Goal: Share content: Share content

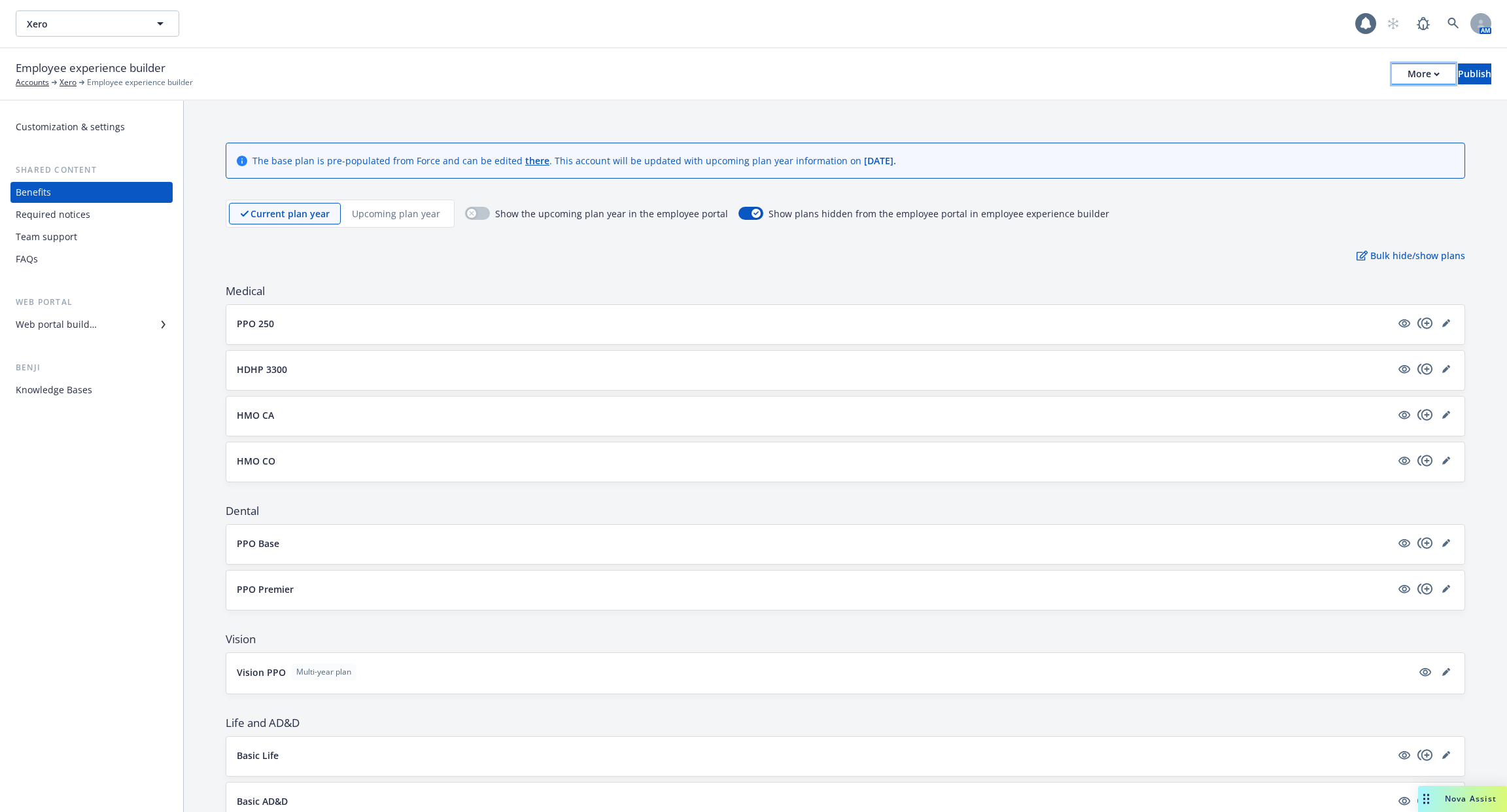
click at [1392, 80] on button "More" at bounding box center [1424, 74] width 63 height 21
click at [1357, 126] on link "Copy portal link" at bounding box center [1316, 129] width 194 height 26
click at [580, 319] on button "PPO 250" at bounding box center [814, 323] width 1155 height 13
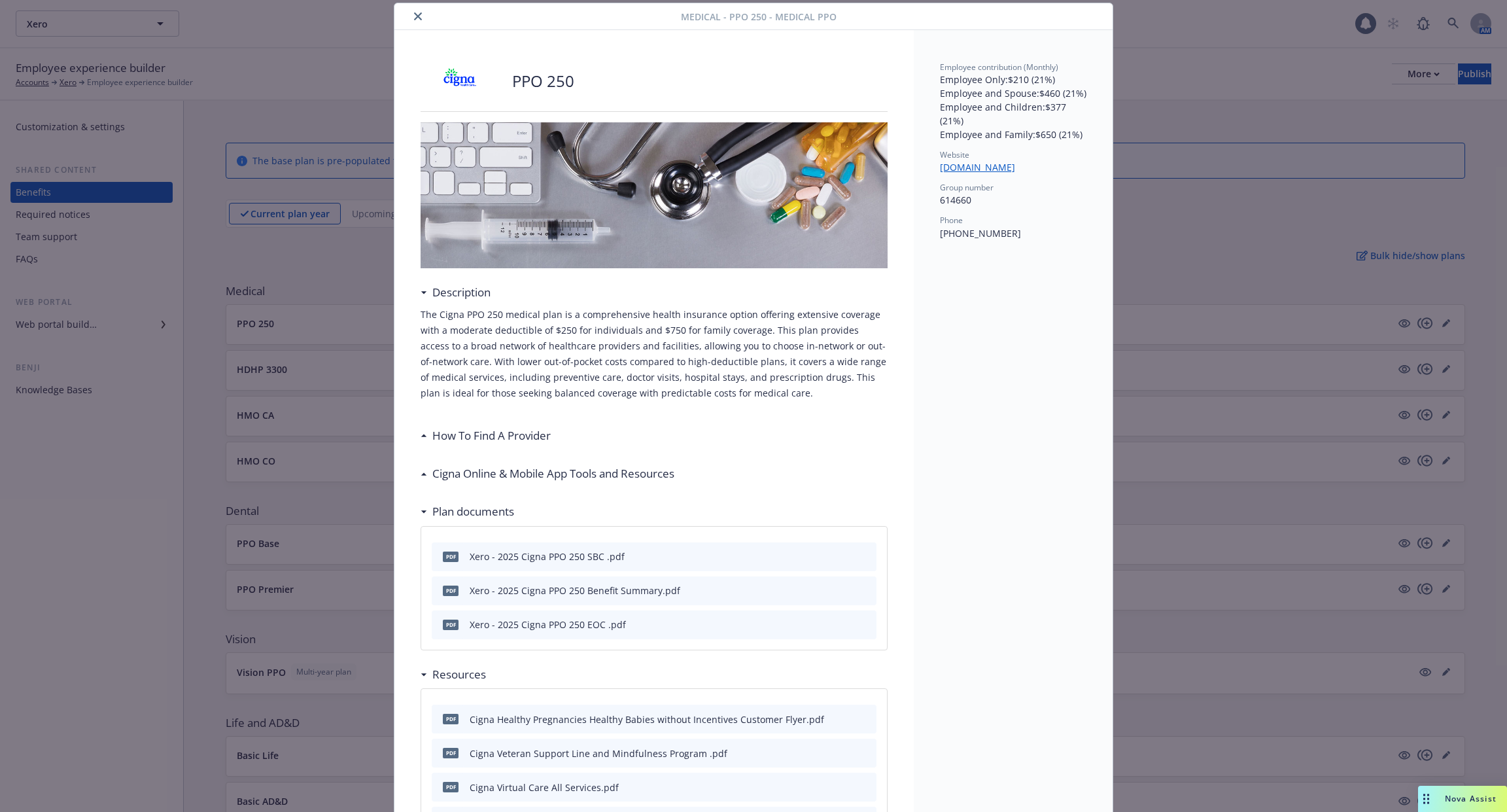
scroll to position [19, 0]
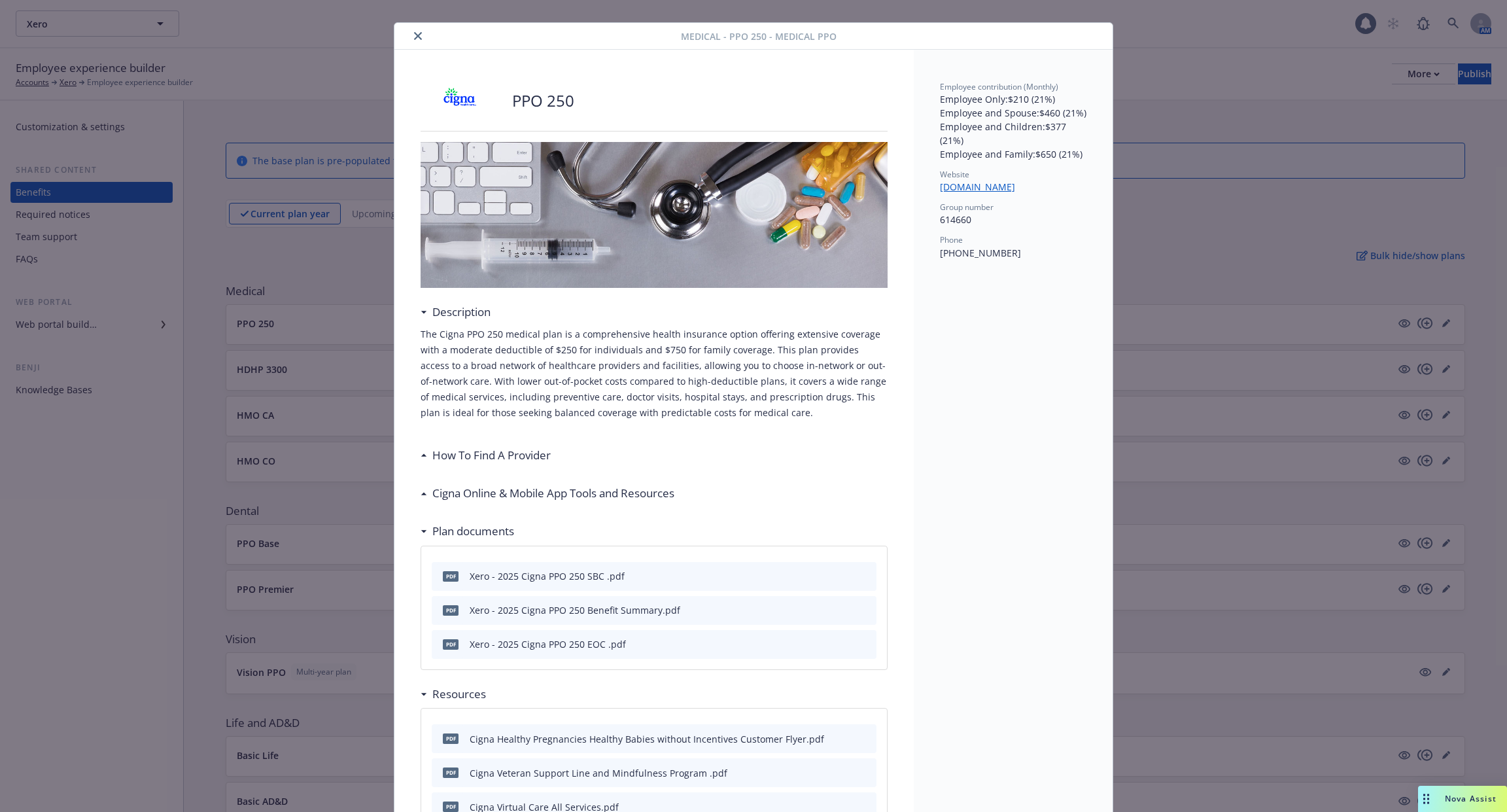
click at [411, 30] on div at bounding box center [541, 36] width 282 height 16
click at [416, 35] on icon "close" at bounding box center [418, 36] width 8 height 8
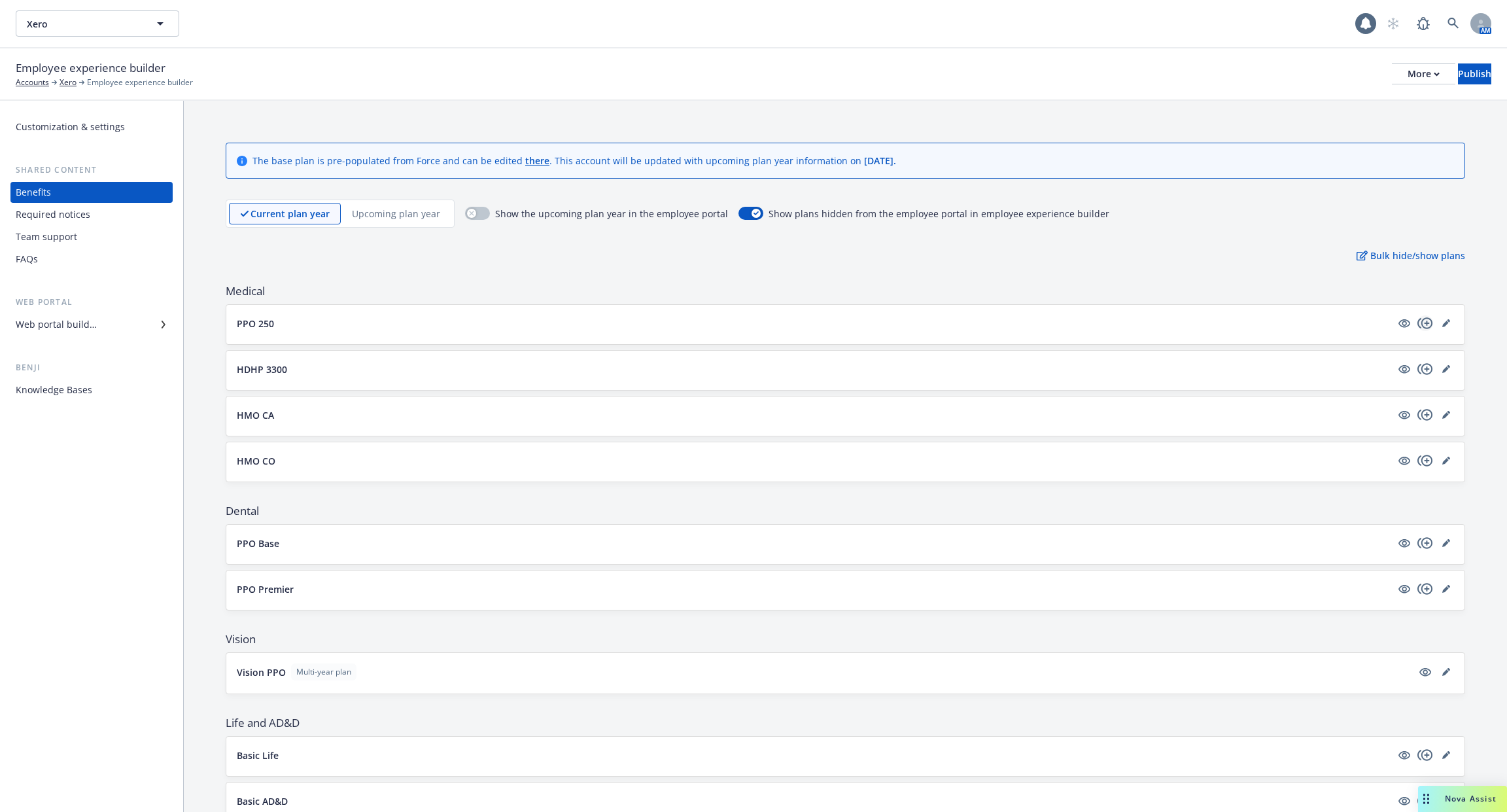
click at [1425, 321] on icon "copyPlus" at bounding box center [1425, 323] width 15 height 11
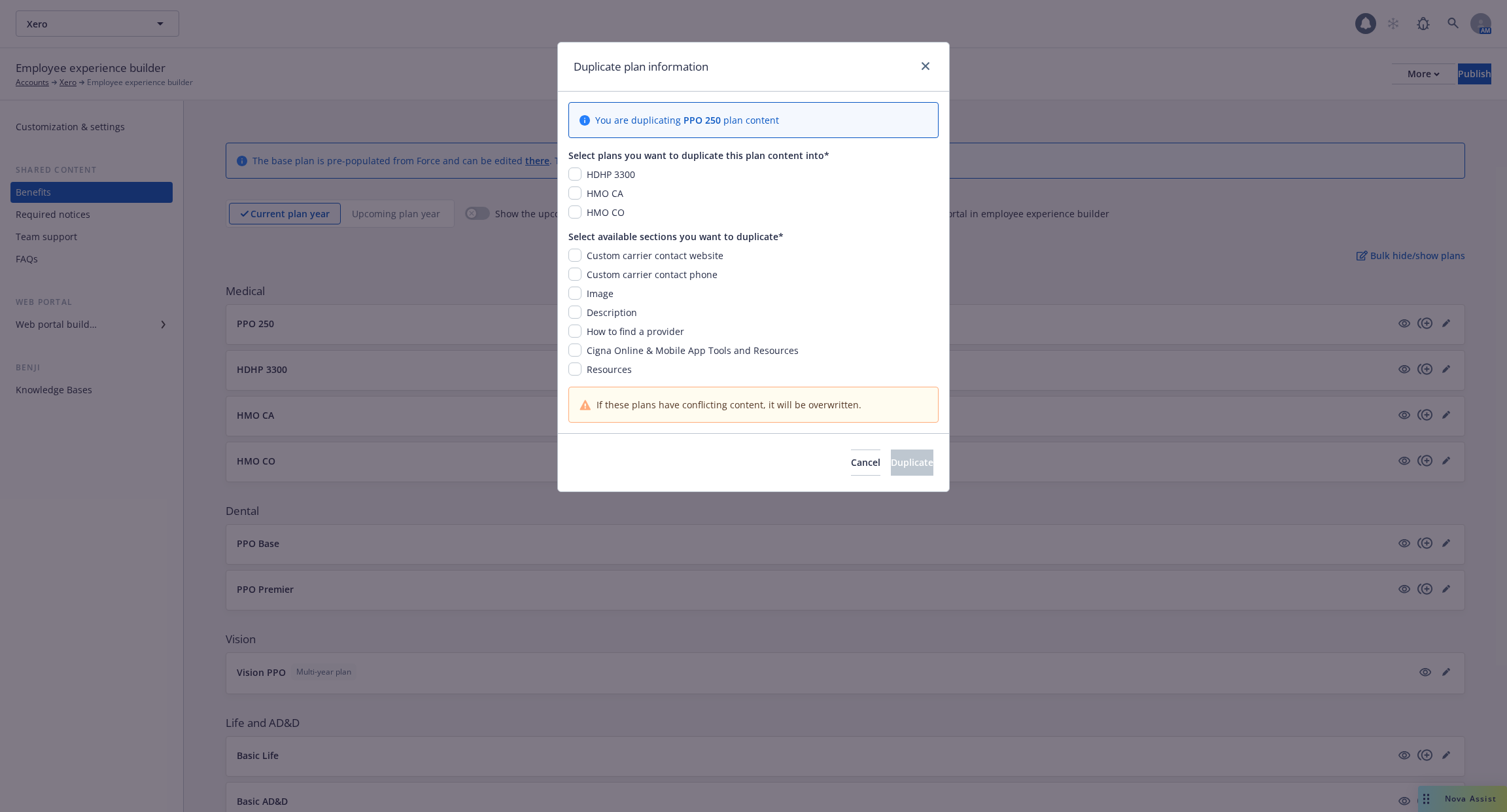
click at [914, 59] on div at bounding box center [923, 66] width 21 height 17
click at [919, 62] on link "close" at bounding box center [925, 66] width 16 height 16
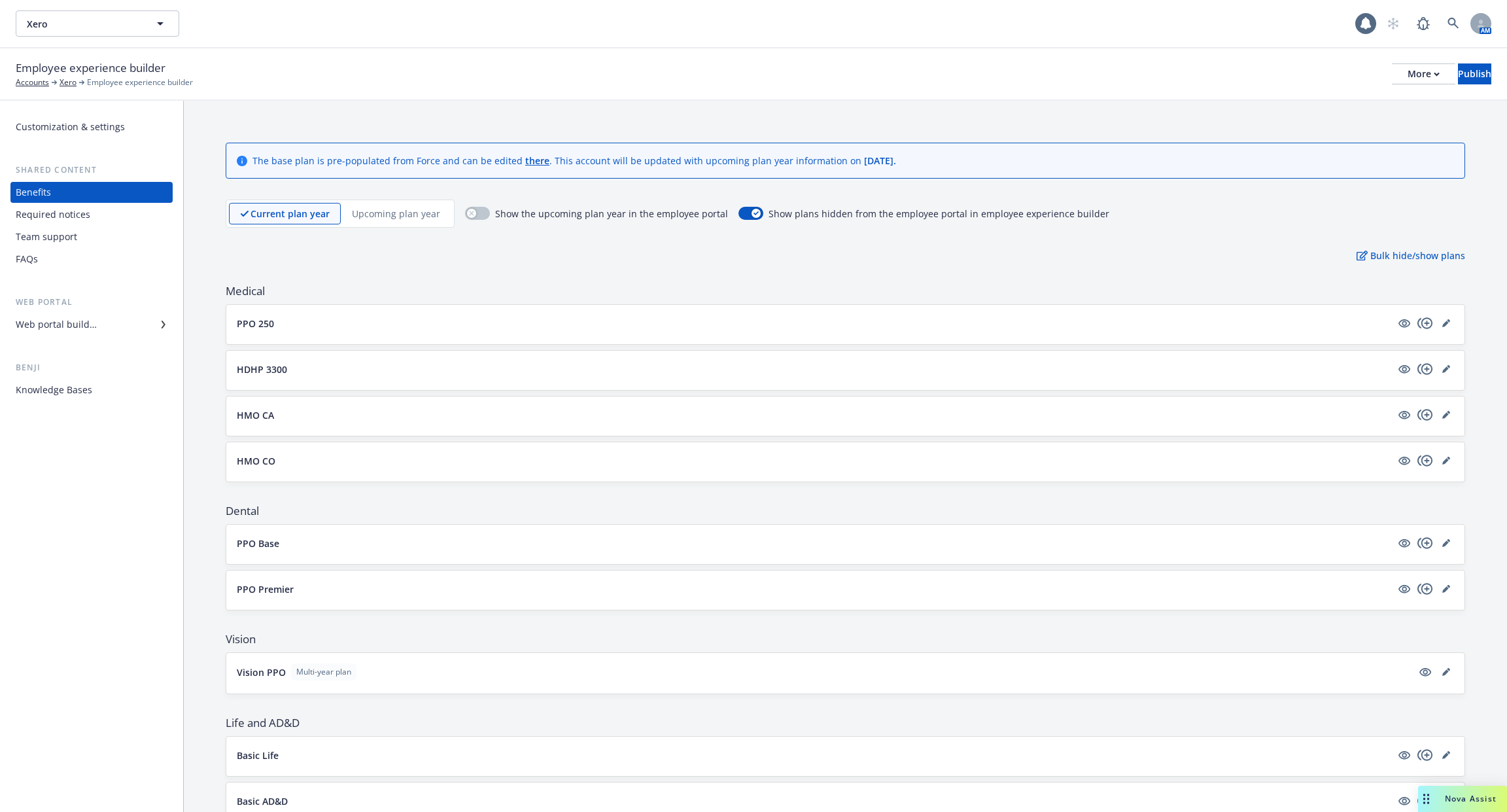
click at [346, 328] on button "PPO 250" at bounding box center [814, 323] width 1155 height 13
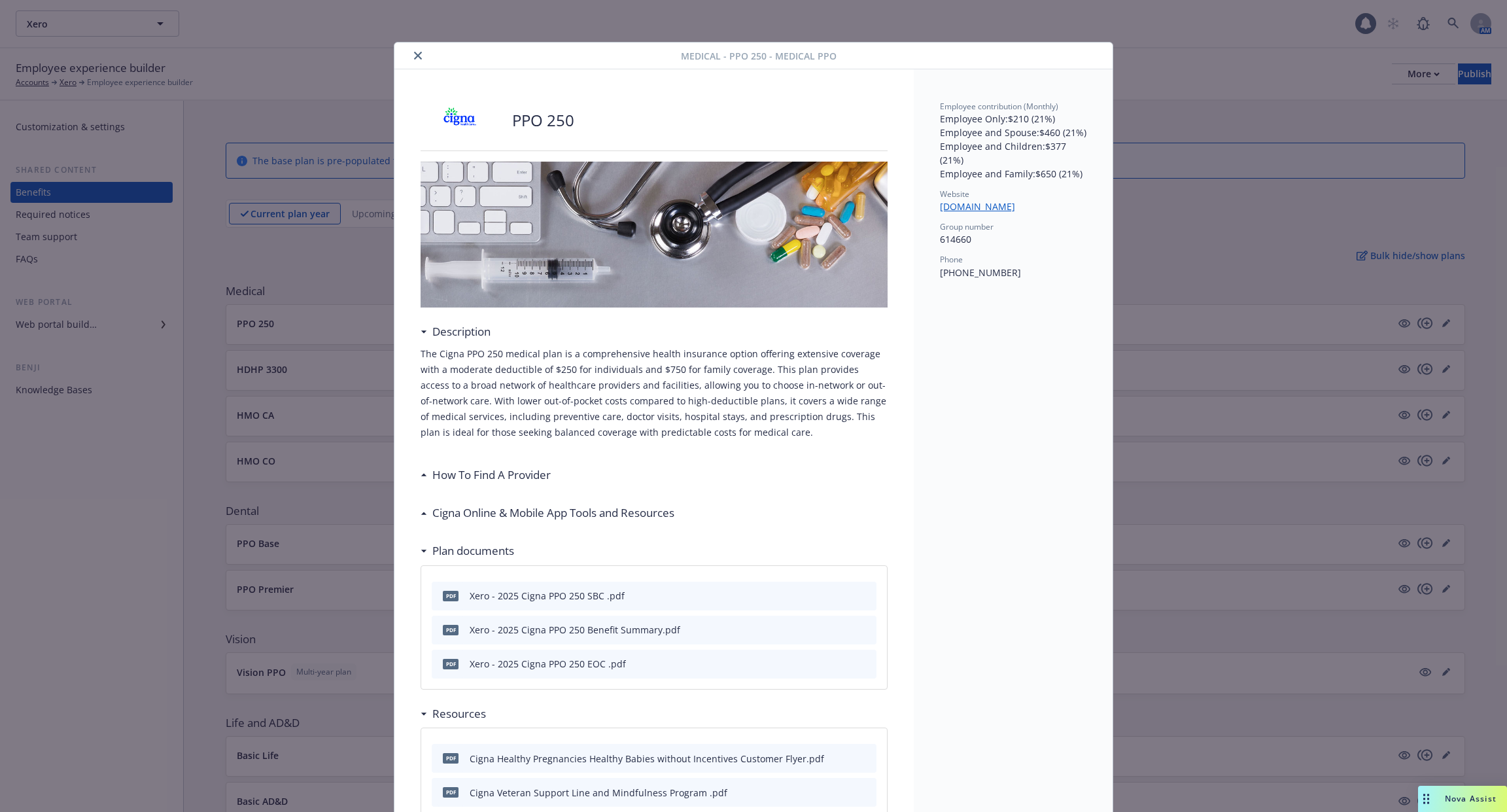
scroll to position [39, 0]
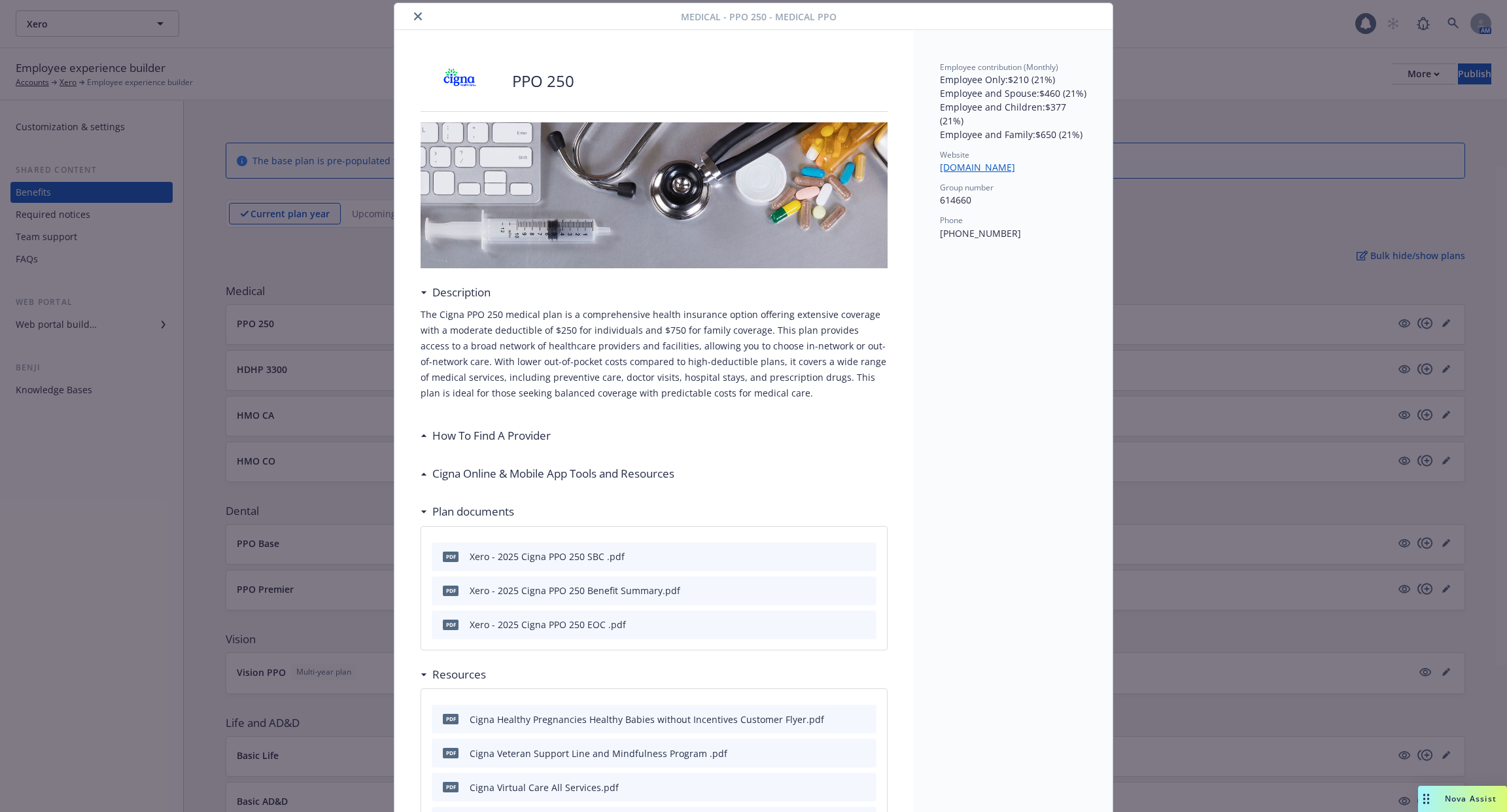
click at [410, 16] on button "close" at bounding box center [418, 16] width 16 height 16
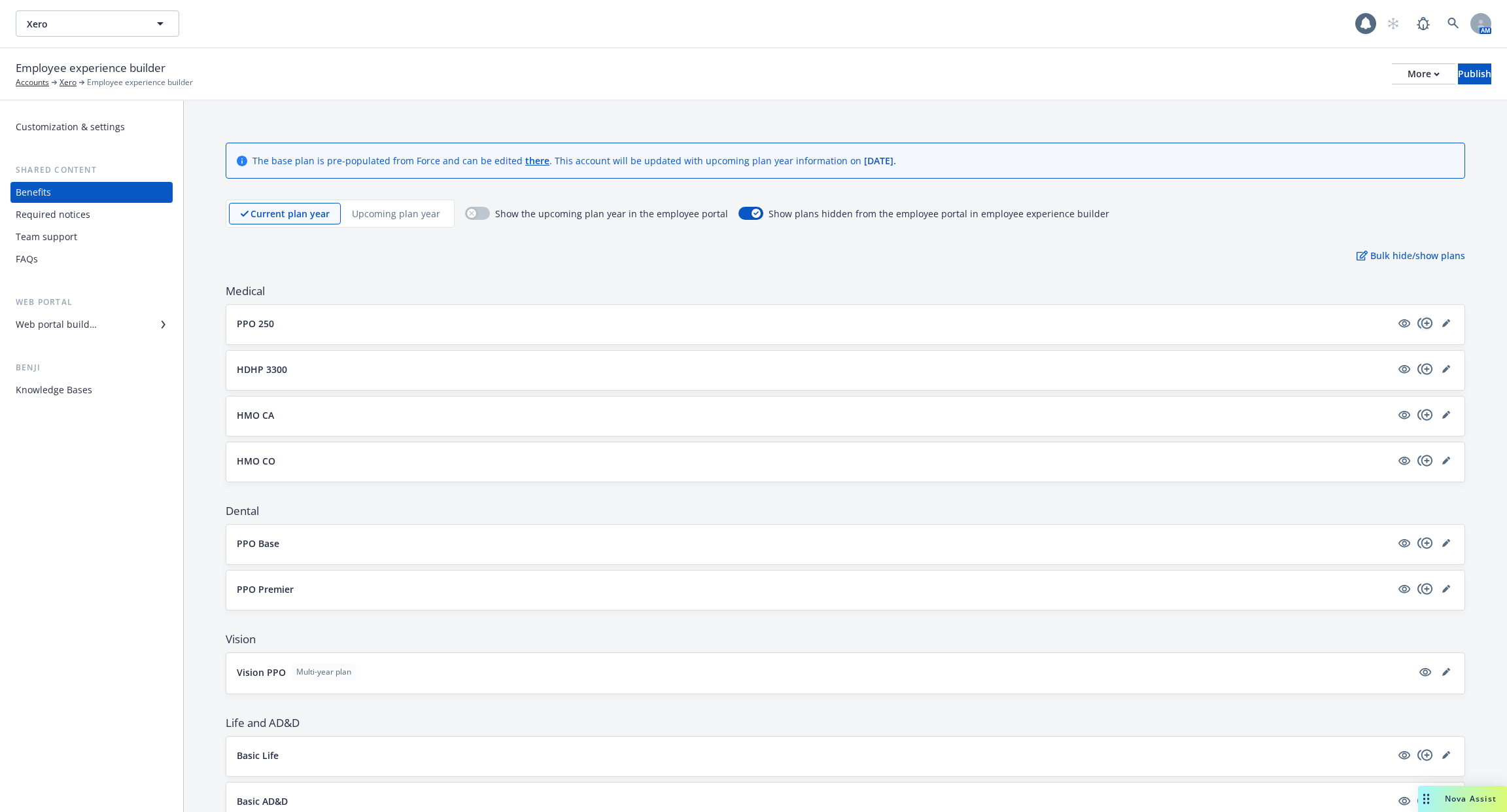
click at [1429, 317] on icon "copyPlus" at bounding box center [1425, 323] width 15 height 11
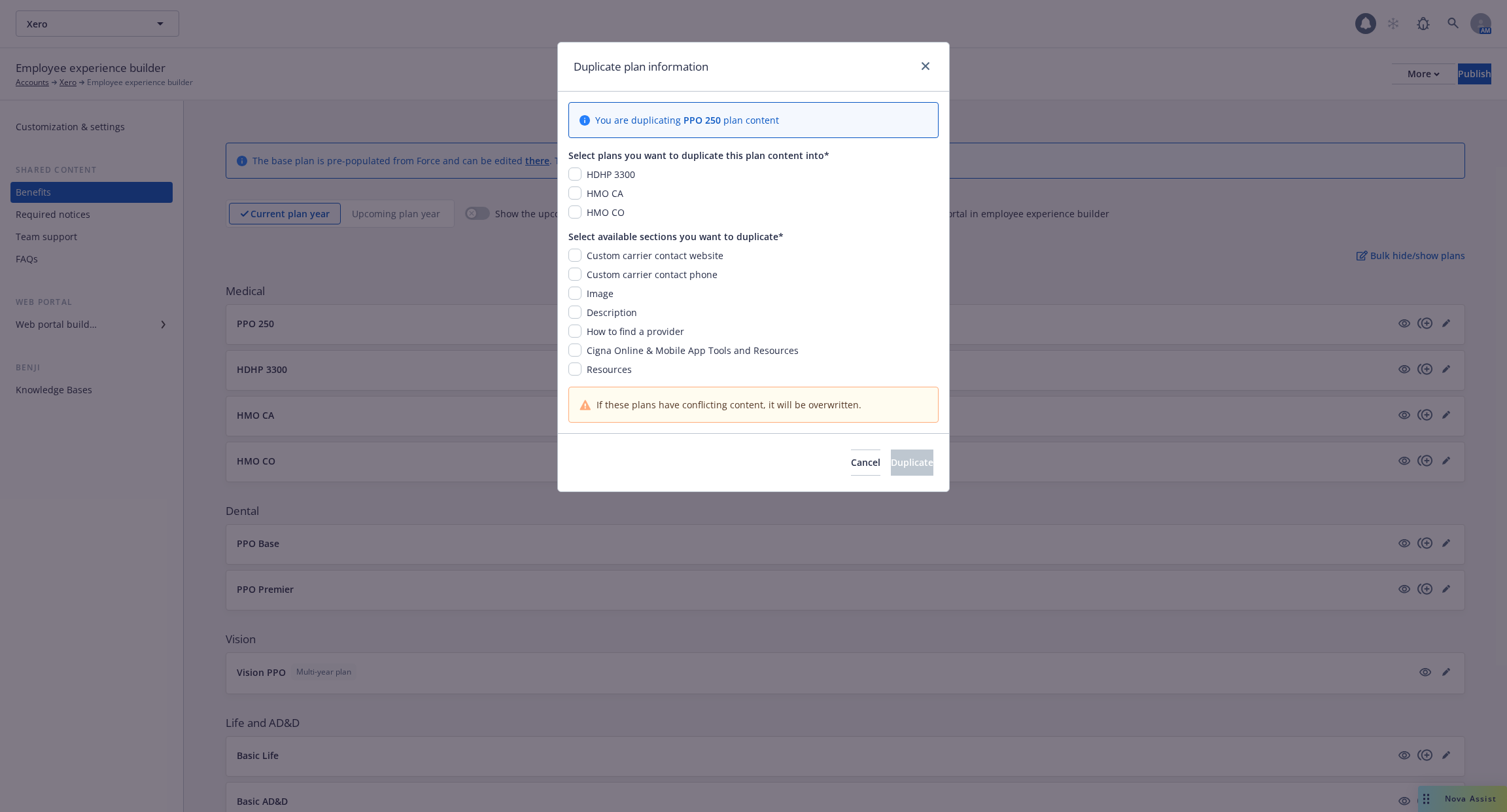
click at [917, 73] on div at bounding box center [923, 66] width 21 height 17
click at [921, 69] on link "close" at bounding box center [925, 66] width 16 height 16
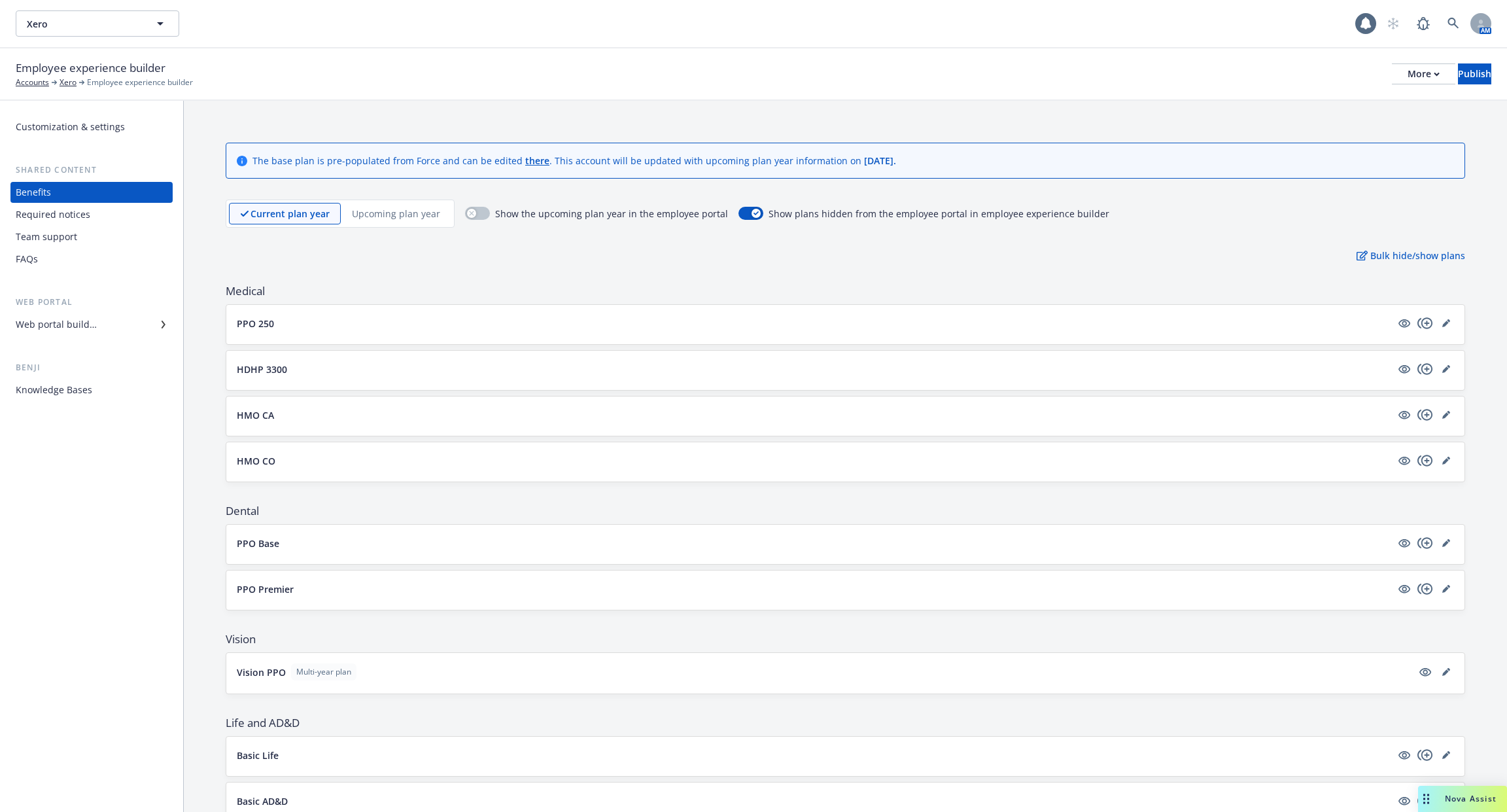
click at [91, 215] on div "Required notices" at bounding box center [92, 215] width 152 height 21
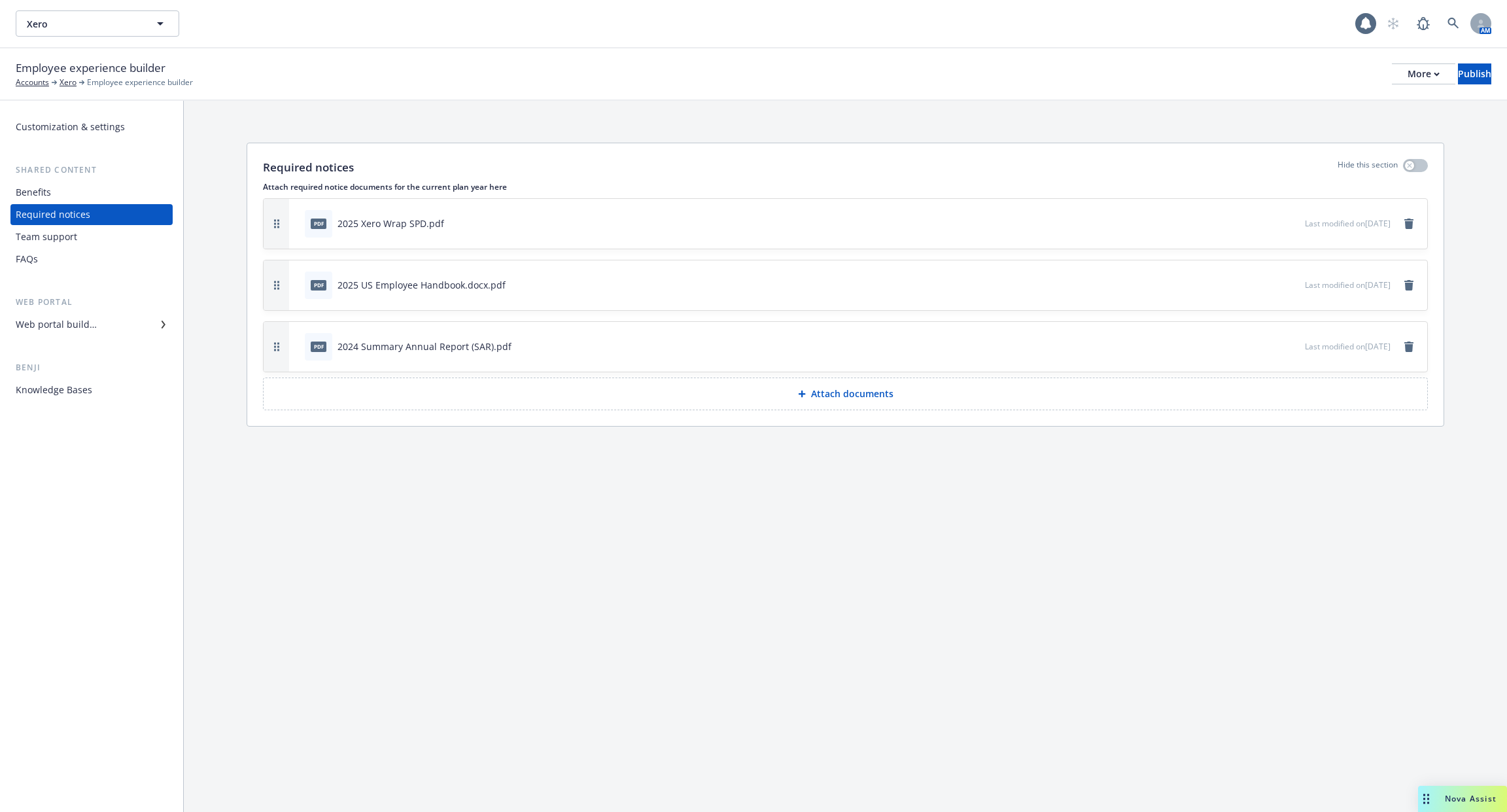
click at [1286, 346] on icon "preview file" at bounding box center [1292, 346] width 12 height 9
click at [57, 195] on div "Benefits" at bounding box center [92, 192] width 152 height 21
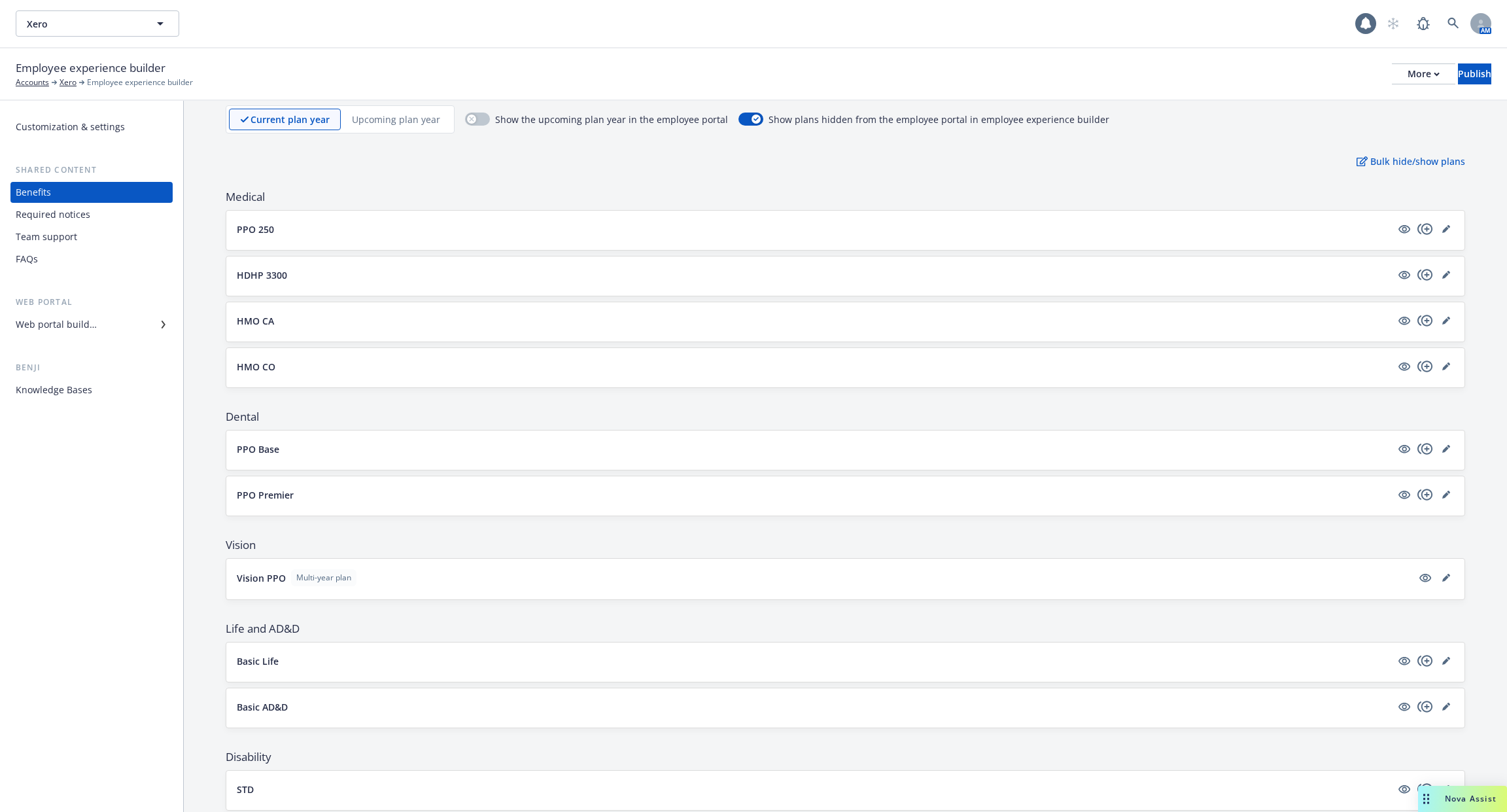
scroll to position [128, 0]
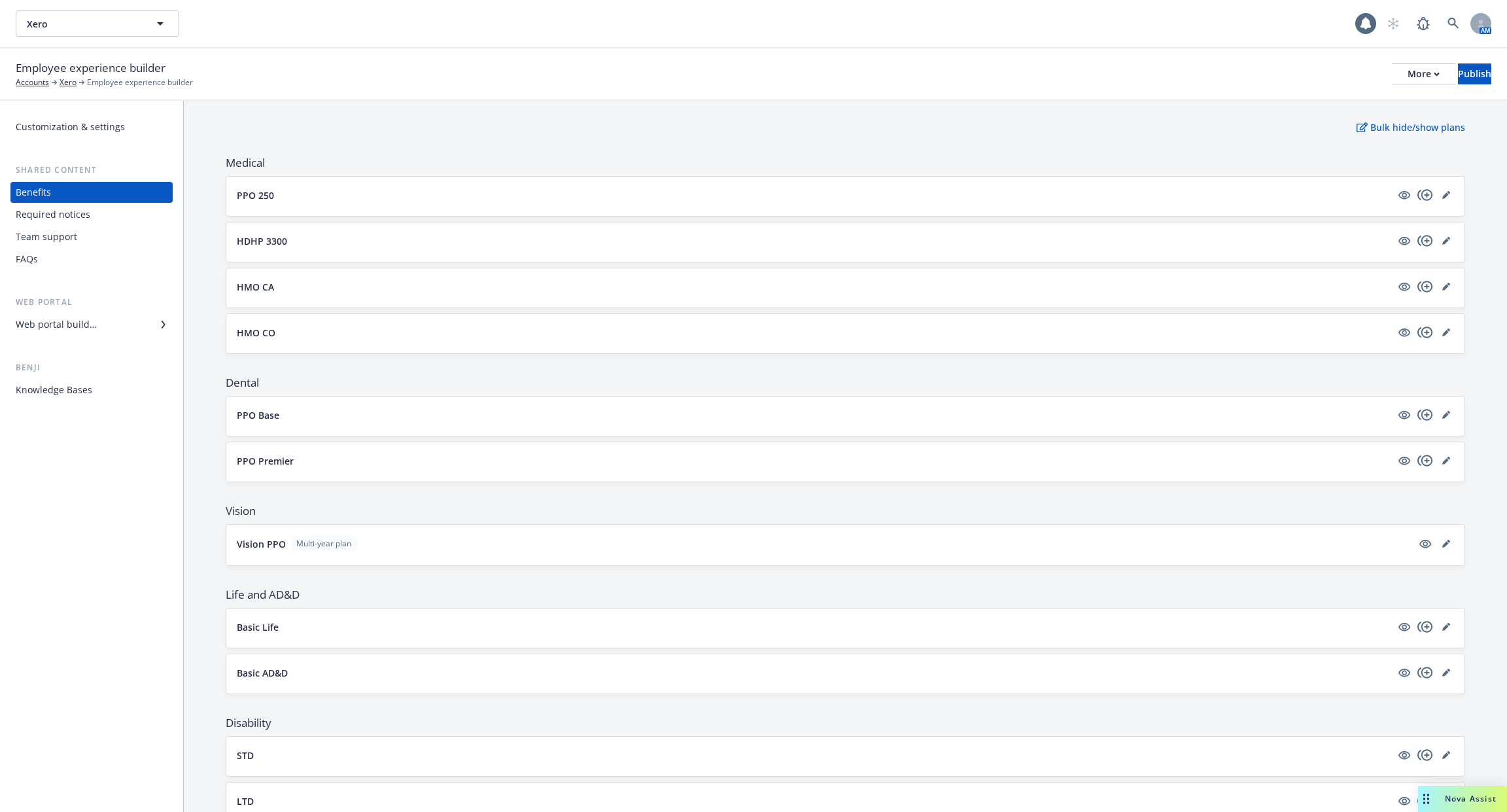
click at [364, 197] on button "PPO 250" at bounding box center [814, 195] width 1155 height 13
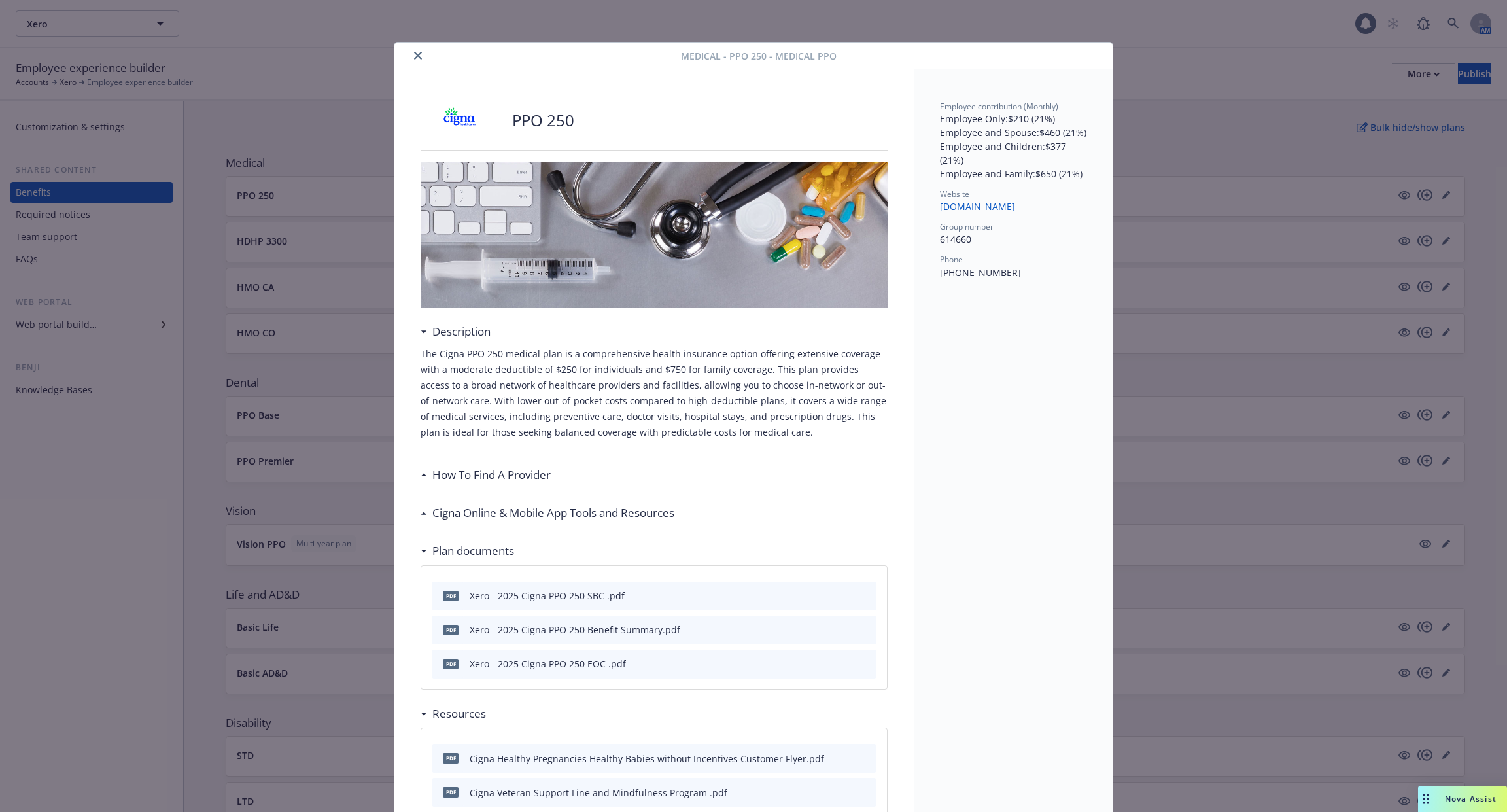
click at [430, 51] on div at bounding box center [541, 55] width 282 height 16
click at [409, 51] on div at bounding box center [541, 55] width 282 height 16
click at [424, 48] on div at bounding box center [541, 55] width 282 height 16
click at [418, 48] on button "close" at bounding box center [418, 55] width 16 height 16
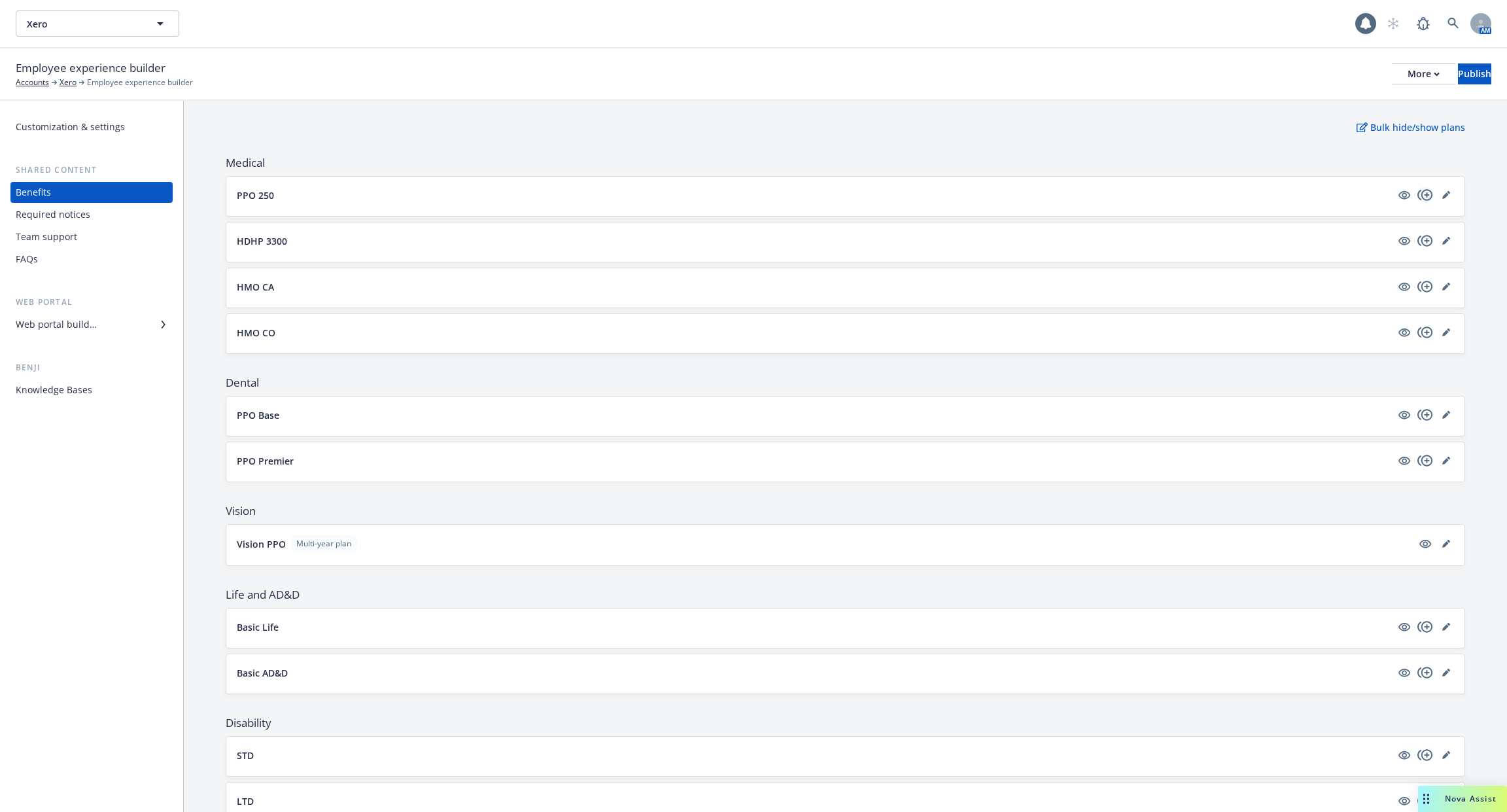
click at [1428, 192] on icon "copyPlus" at bounding box center [1425, 194] width 16 height 16
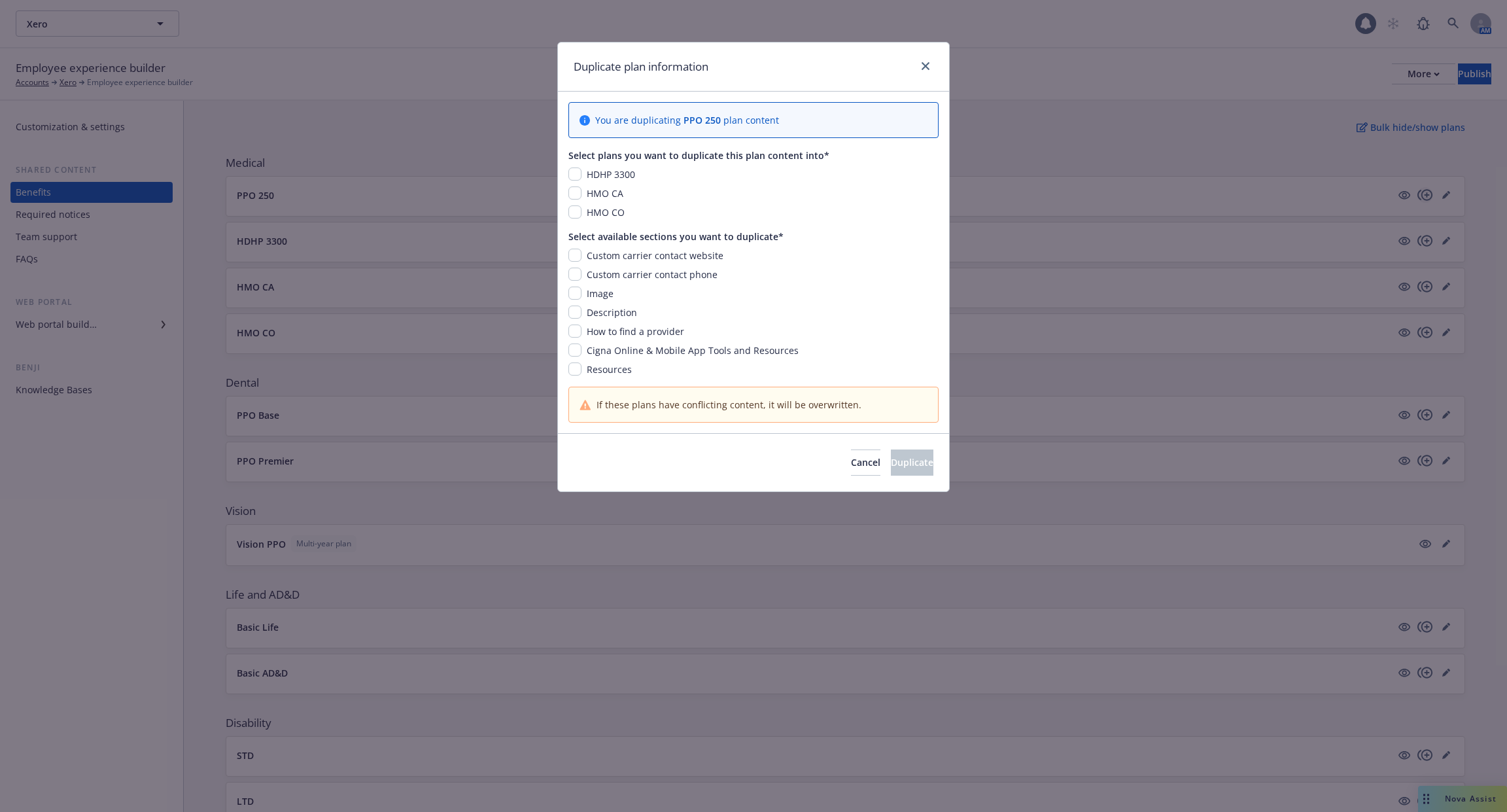
click at [1428, 192] on div "Duplicate plan information You are duplicating PPO 250 plan content Select plan…" at bounding box center [753, 406] width 1507 height 812
click at [927, 66] on icon "close" at bounding box center [925, 66] width 8 height 8
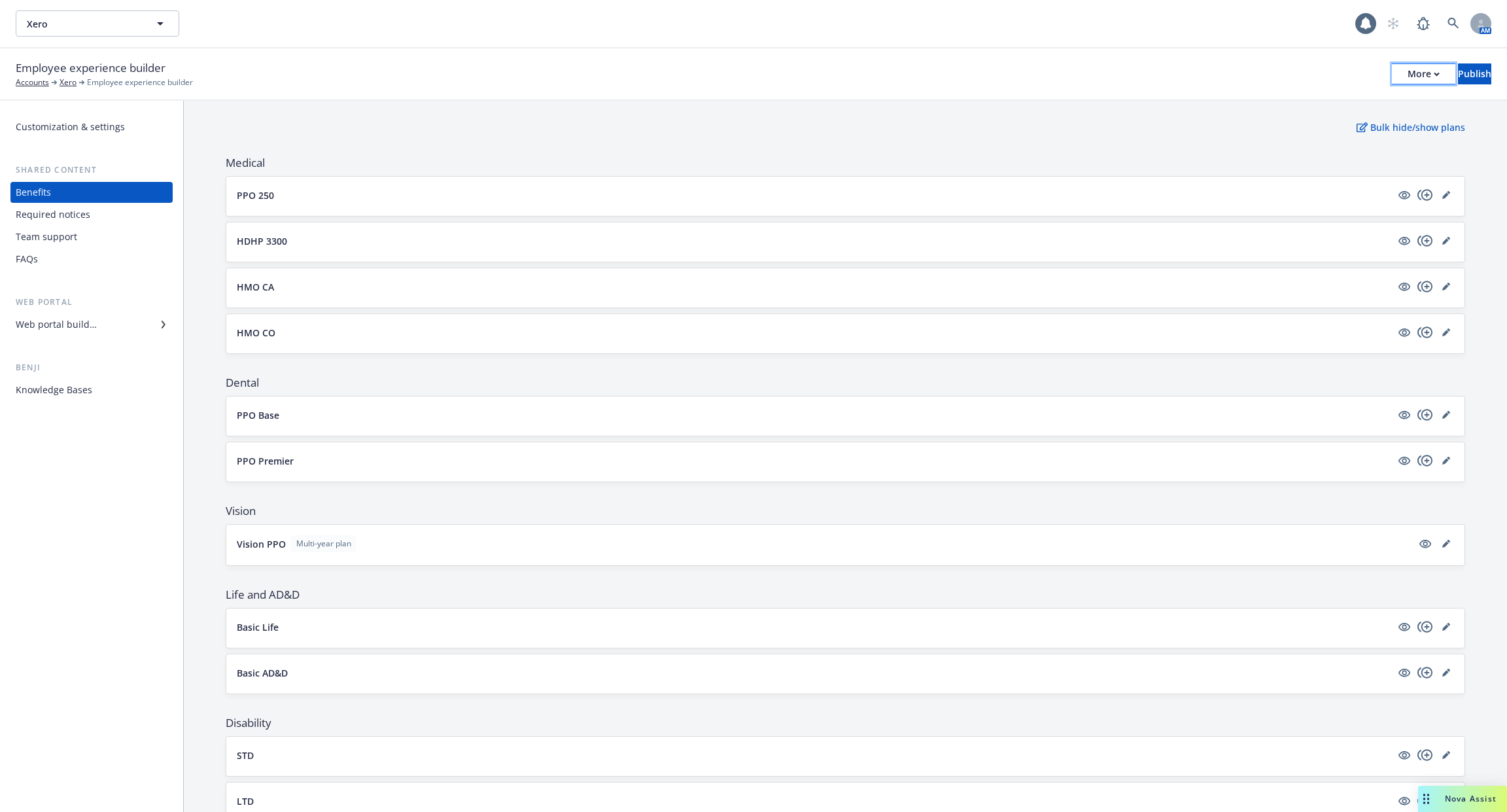
click at [1400, 73] on button "More" at bounding box center [1424, 74] width 63 height 21
click at [1342, 124] on link "Copy portal link" at bounding box center [1316, 129] width 194 height 26
